Goal: Find specific page/section: Find specific page/section

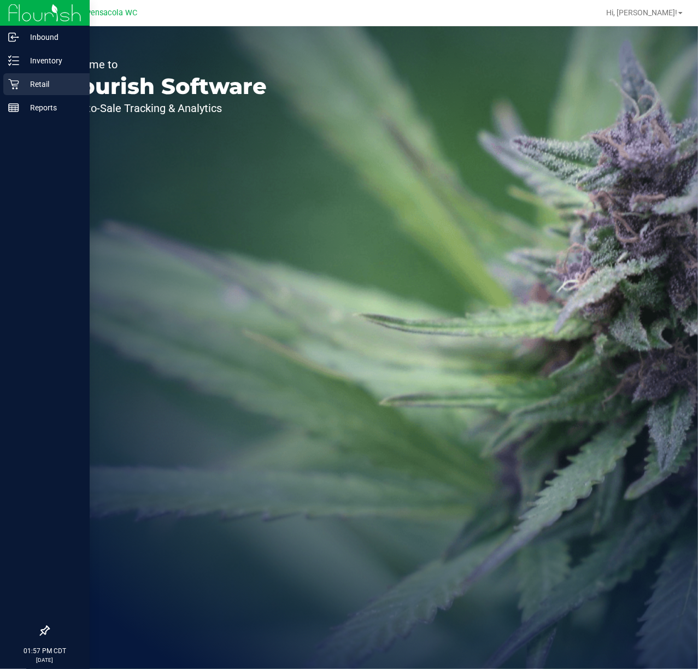
click at [20, 81] on p "Retail" at bounding box center [52, 84] width 66 height 13
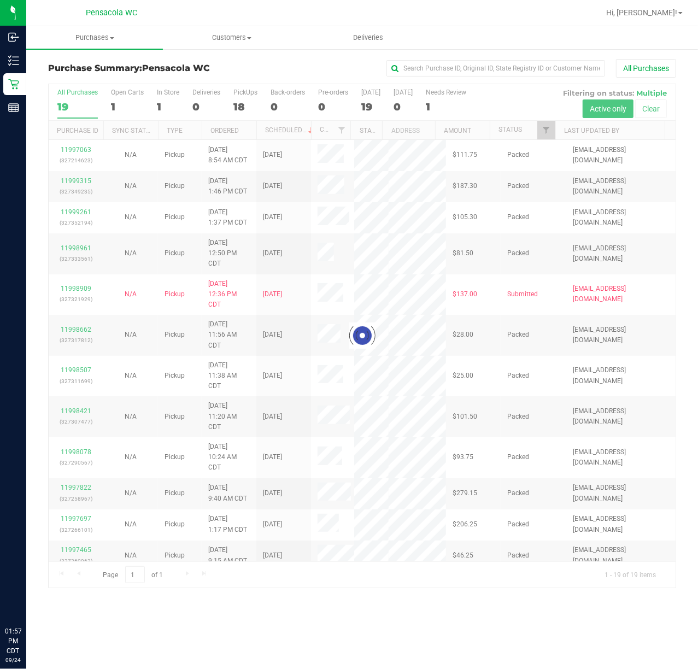
click at [547, 134] on div at bounding box center [362, 335] width 627 height 503
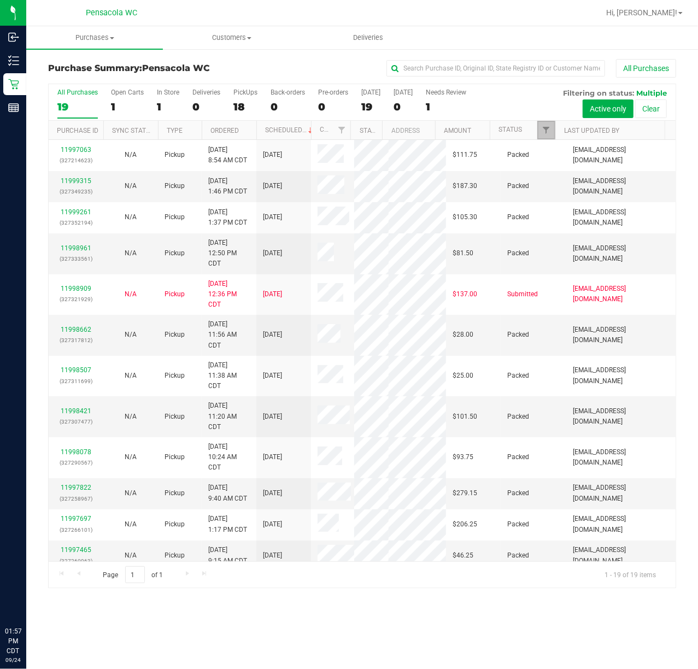
click at [547, 134] on span "Filter" at bounding box center [545, 130] width 9 height 9
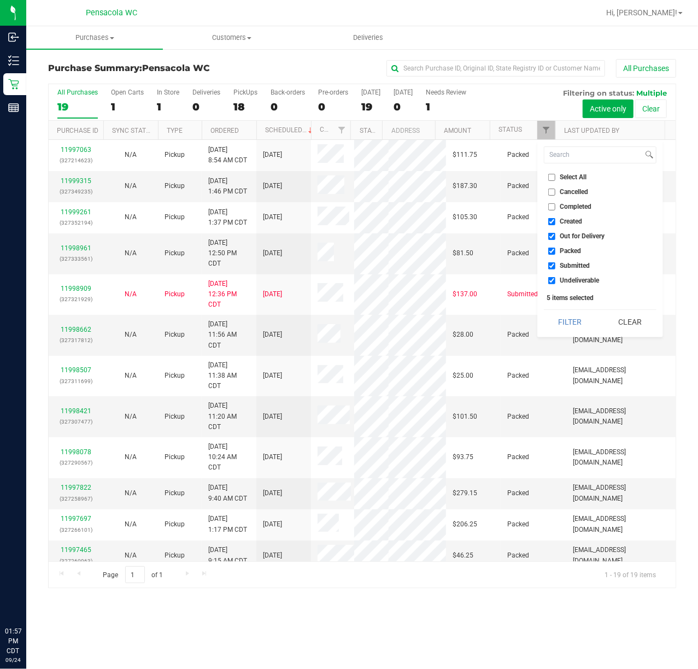
click at [552, 175] on input "Select All" at bounding box center [551, 177] width 7 height 7
checkbox input "true"
click at [552, 175] on input "Select All" at bounding box center [551, 177] width 7 height 7
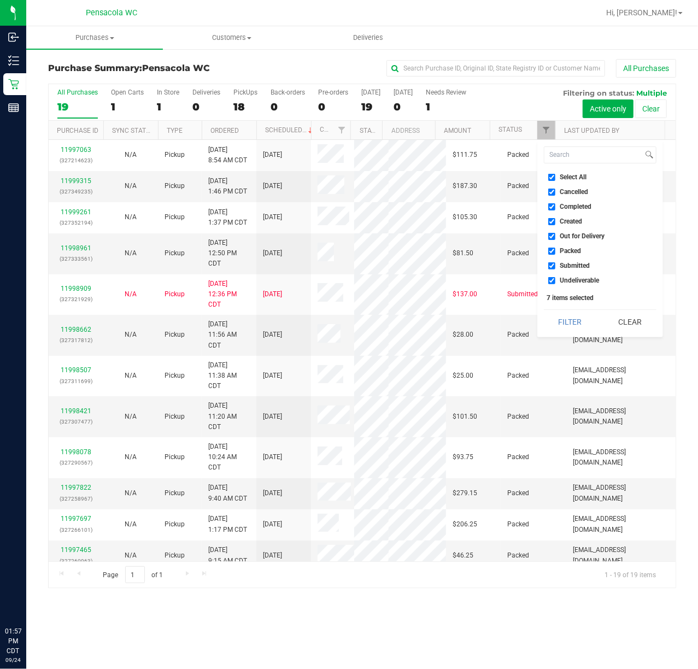
checkbox input "false"
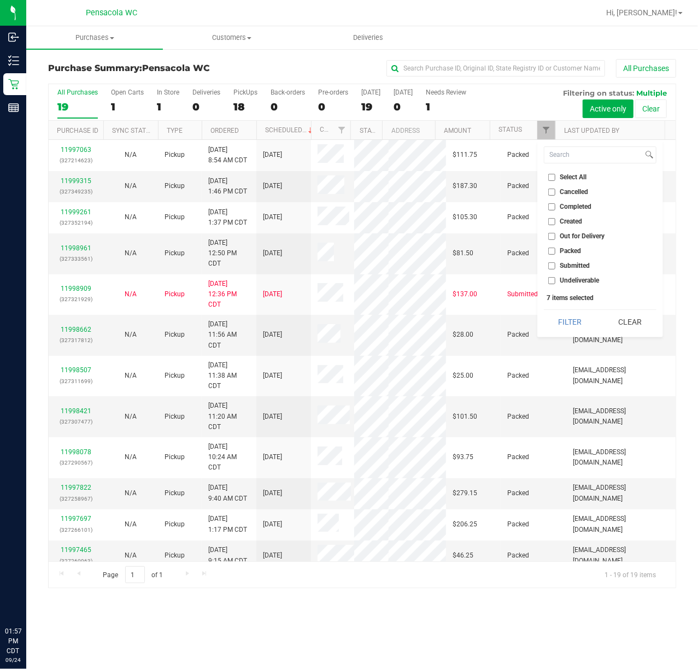
checkbox input "false"
click at [551, 267] on input "Submitted" at bounding box center [551, 265] width 7 height 7
checkbox input "true"
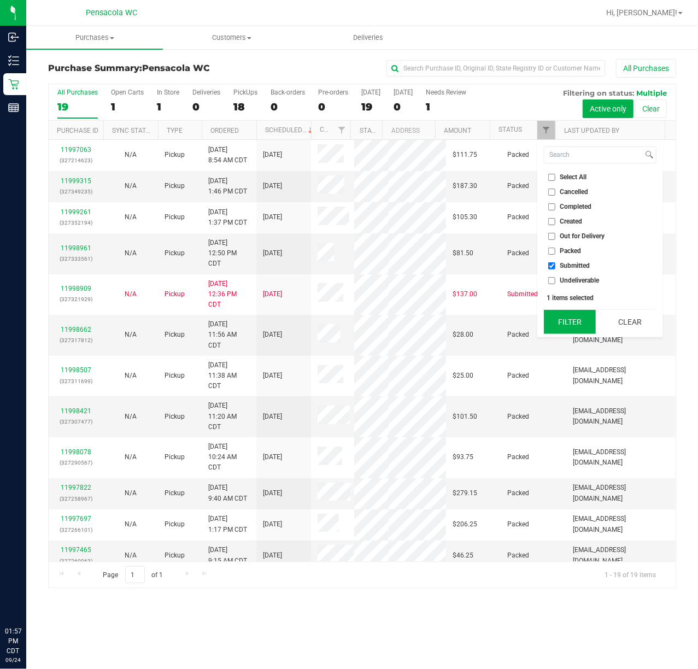
click at [574, 317] on button "Filter" at bounding box center [569, 322] width 52 height 24
